Goal: Find specific page/section: Find specific page/section

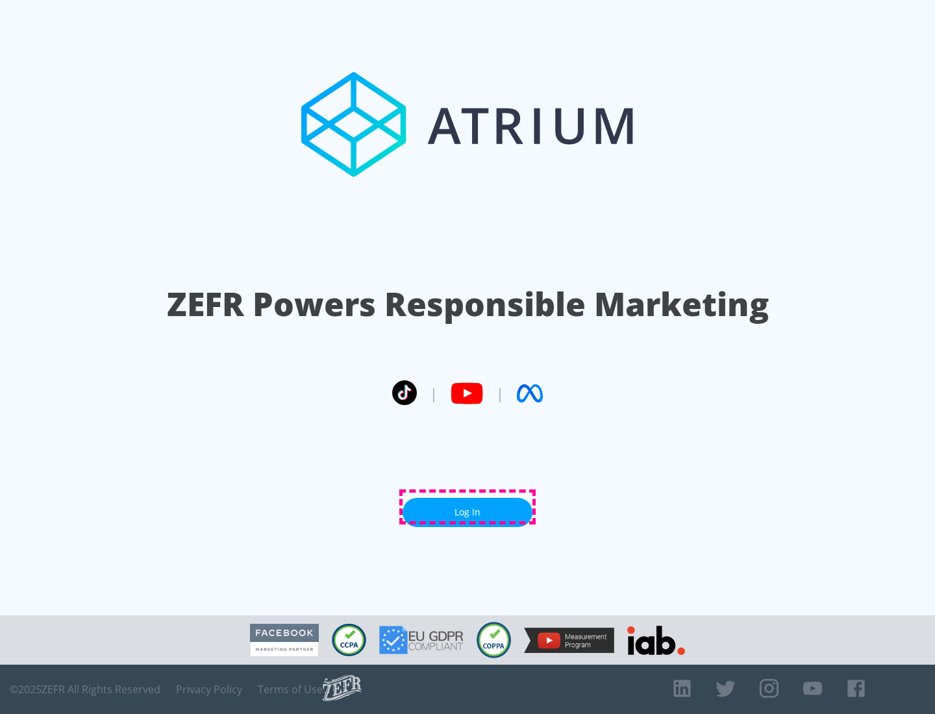
click at [467, 507] on link "Log In" at bounding box center [468, 512] width 130 height 29
